Goal: Task Accomplishment & Management: Use online tool/utility

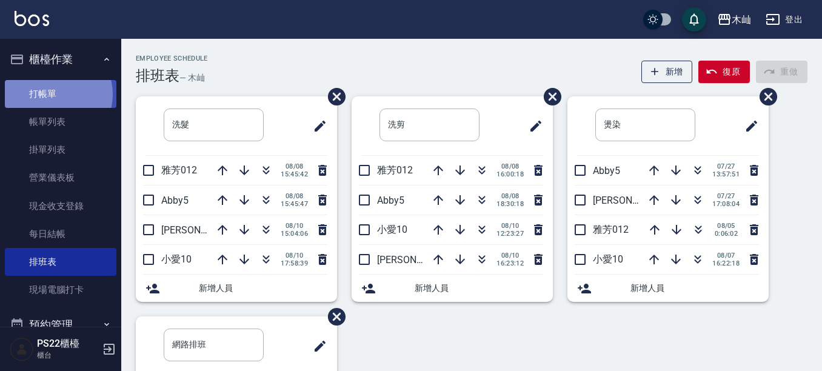
click at [55, 94] on link "打帳單" at bounding box center [60, 94] width 111 height 28
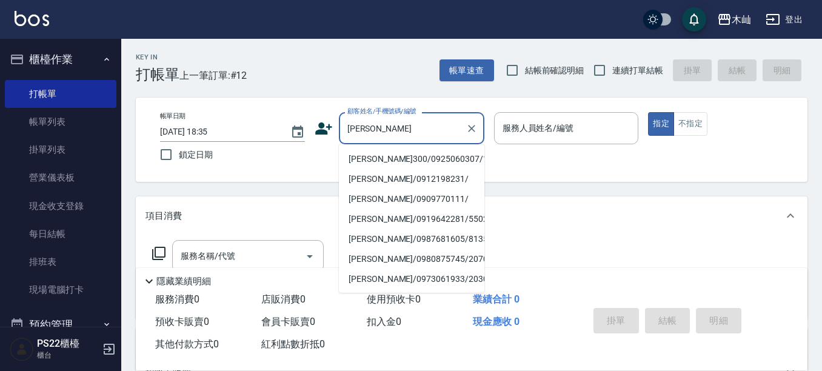
click at [383, 159] on li "[PERSON_NAME]300/0925060307/1056" at bounding box center [411, 159] width 145 height 20
type input "[PERSON_NAME]300/0925060307/1056"
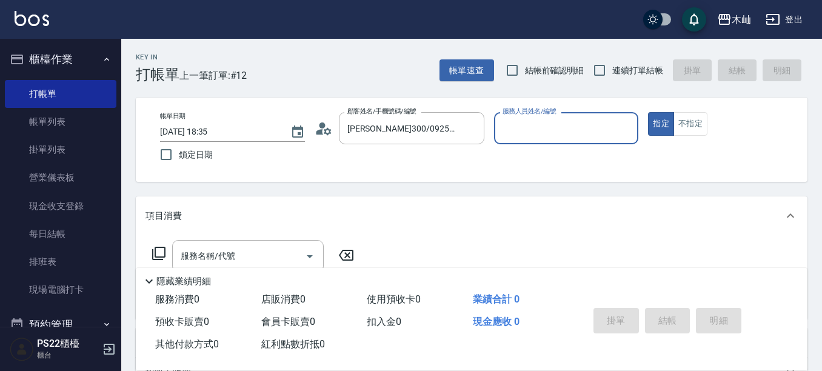
type input "小愛-10"
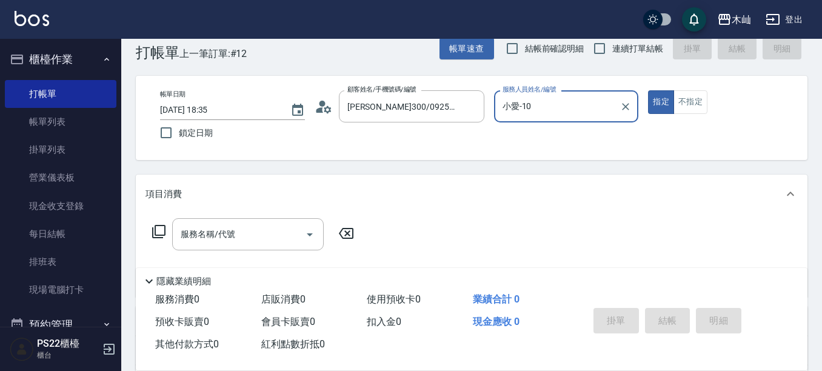
scroll to position [61, 0]
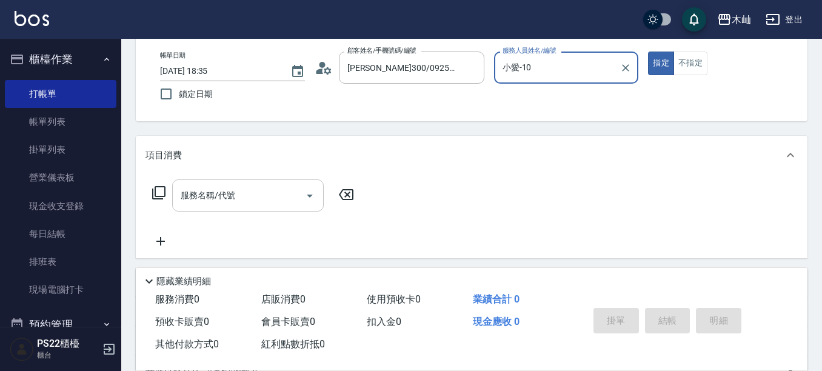
click at [285, 190] on input "服務名稱/代號" at bounding box center [239, 195] width 122 height 21
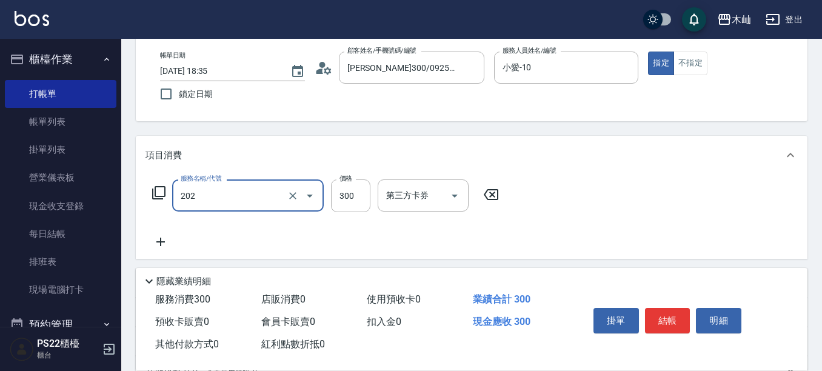
type input "單剪(202)"
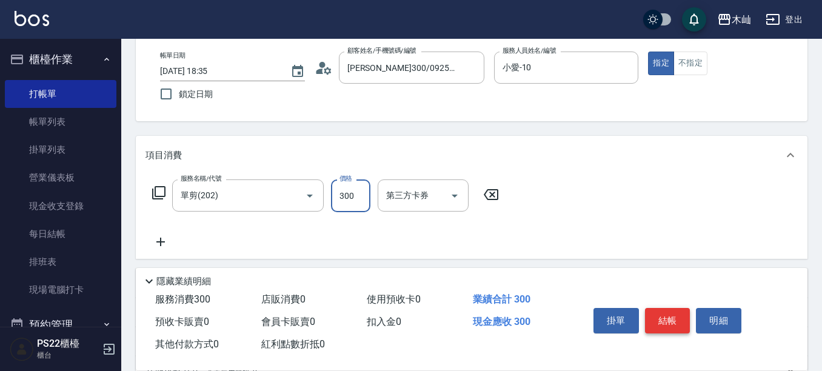
click at [668, 311] on button "結帳" at bounding box center [667, 320] width 45 height 25
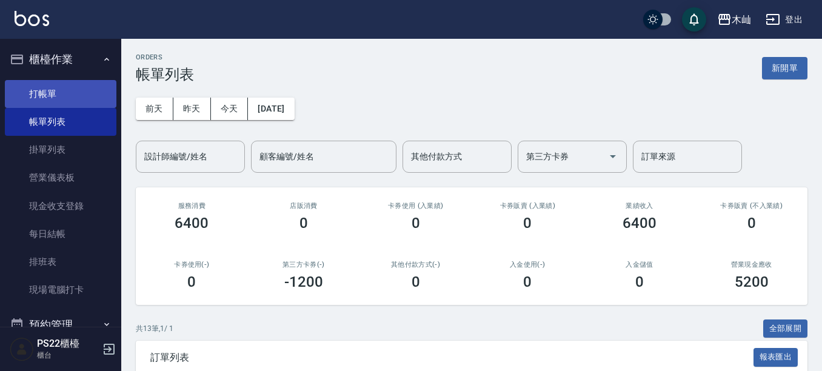
click at [42, 102] on link "打帳單" at bounding box center [60, 94] width 111 height 28
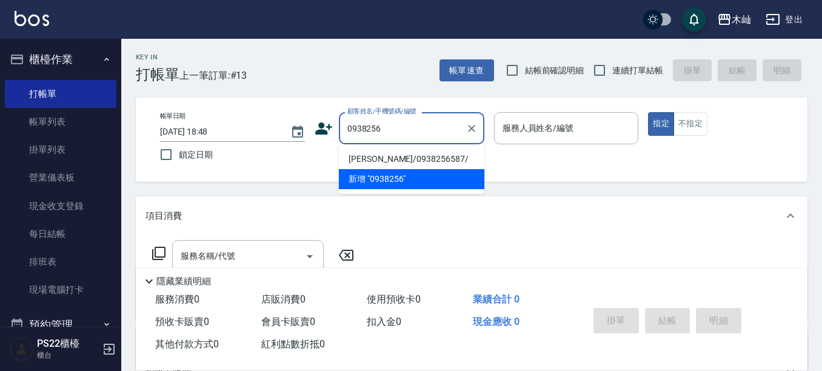
click at [423, 154] on li "[PERSON_NAME]/0938256587/" at bounding box center [411, 159] width 145 height 20
type input "[PERSON_NAME]/0938256587/"
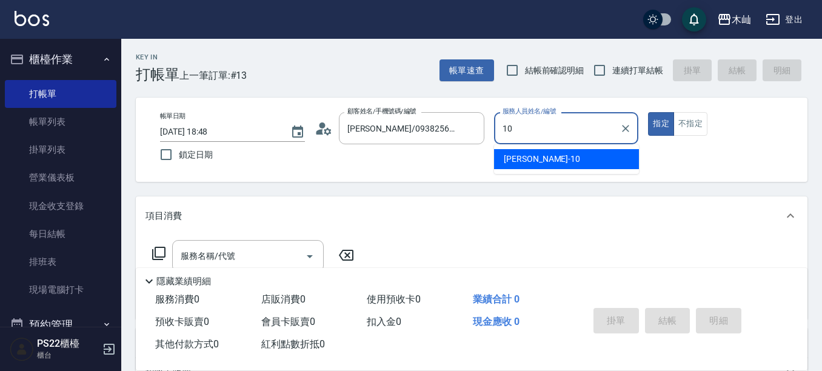
type input "小愛-10"
type button "true"
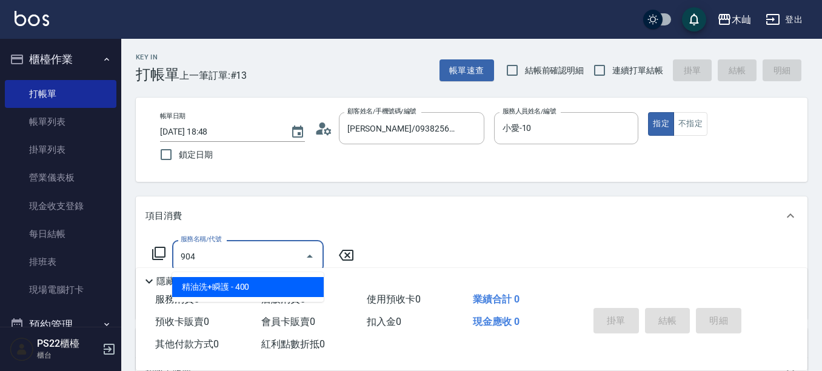
type input "精油洗+瞬護(904)"
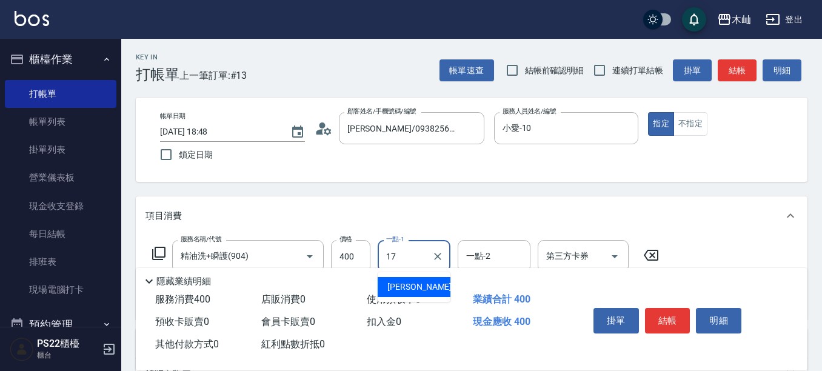
type input "[PERSON_NAME]-17"
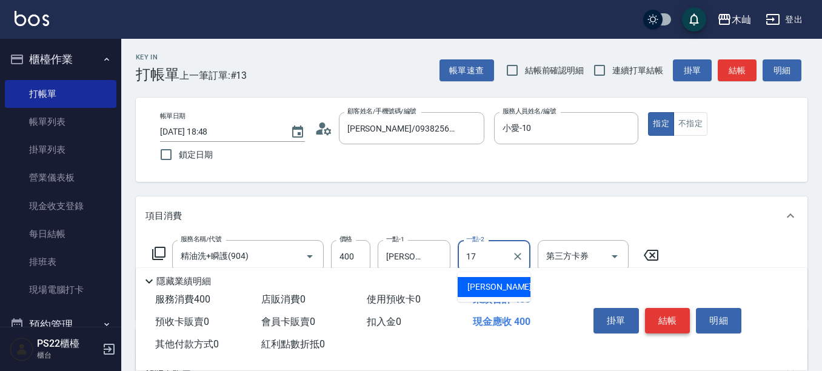
type input "17"
click at [662, 316] on button "結帳" at bounding box center [667, 320] width 45 height 25
